Goal: Task Accomplishment & Management: Use online tool/utility

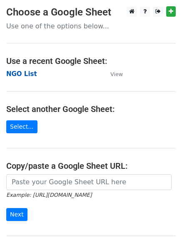
click at [15, 75] on strong "NGO List" at bounding box center [21, 74] width 31 height 8
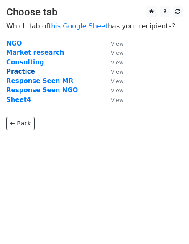
click at [16, 71] on strong "Practice" at bounding box center [20, 72] width 29 height 8
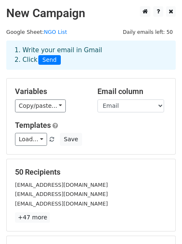
scroll to position [113, 0]
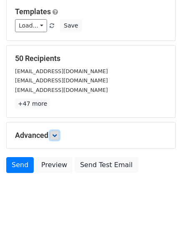
click at [59, 136] on link at bounding box center [54, 135] width 9 height 9
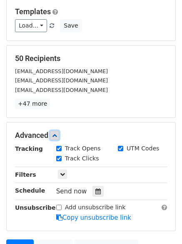
click at [59, 136] on link at bounding box center [54, 135] width 9 height 9
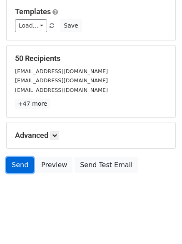
click at [17, 168] on link "Send" at bounding box center [20, 165] width 28 height 16
click at [17, 162] on link "Send" at bounding box center [20, 165] width 28 height 16
click at [18, 164] on link "Send" at bounding box center [20, 165] width 28 height 16
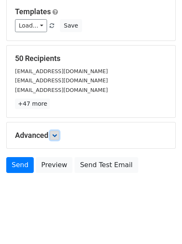
click at [56, 131] on link at bounding box center [54, 135] width 9 height 9
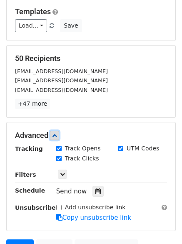
click at [56, 131] on link at bounding box center [54, 135] width 9 height 9
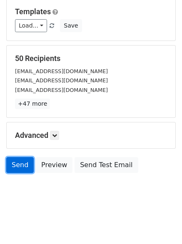
click at [20, 166] on link "Send" at bounding box center [20, 165] width 28 height 16
click at [23, 169] on link "Send" at bounding box center [20, 165] width 28 height 16
